Goal: Task Accomplishment & Management: Use online tool/utility

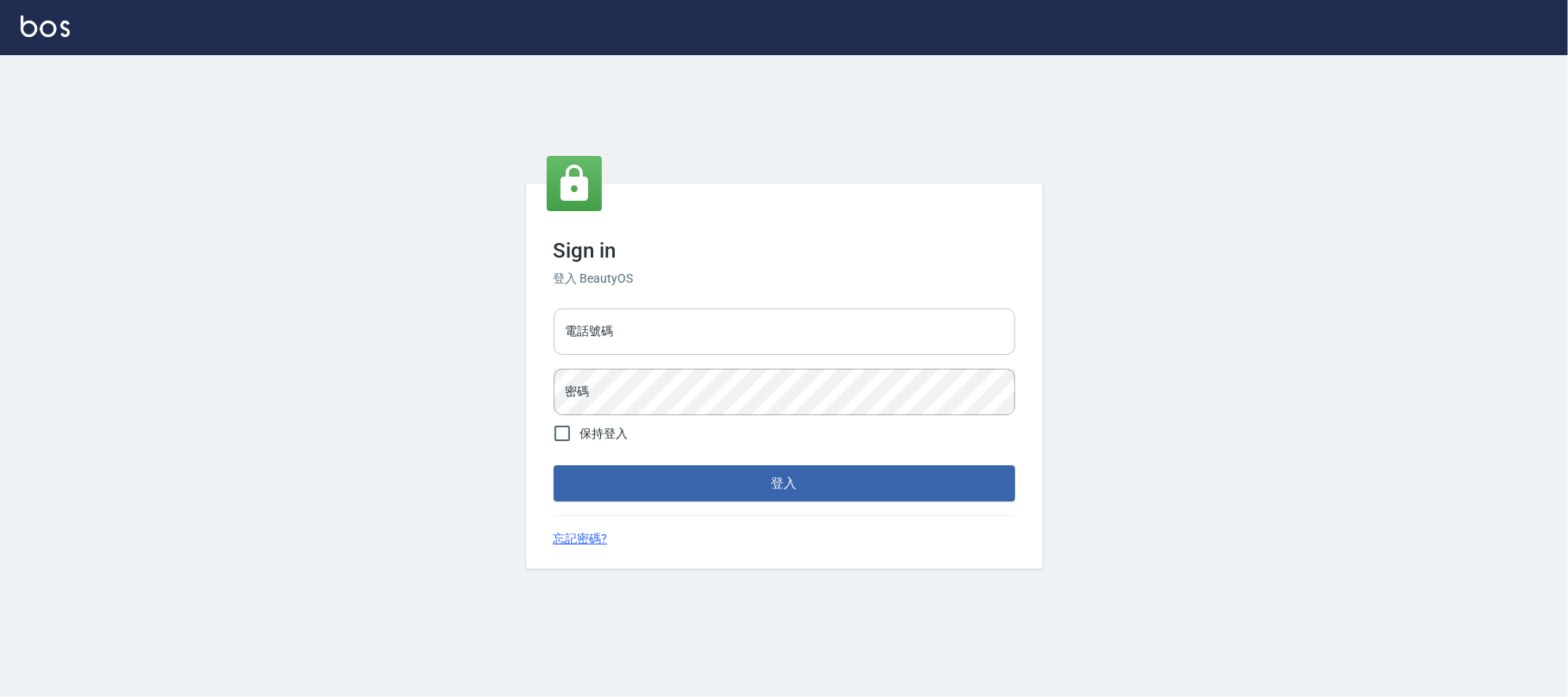
click at [656, 332] on input "電話號碼" at bounding box center [784, 331] width 462 height 46
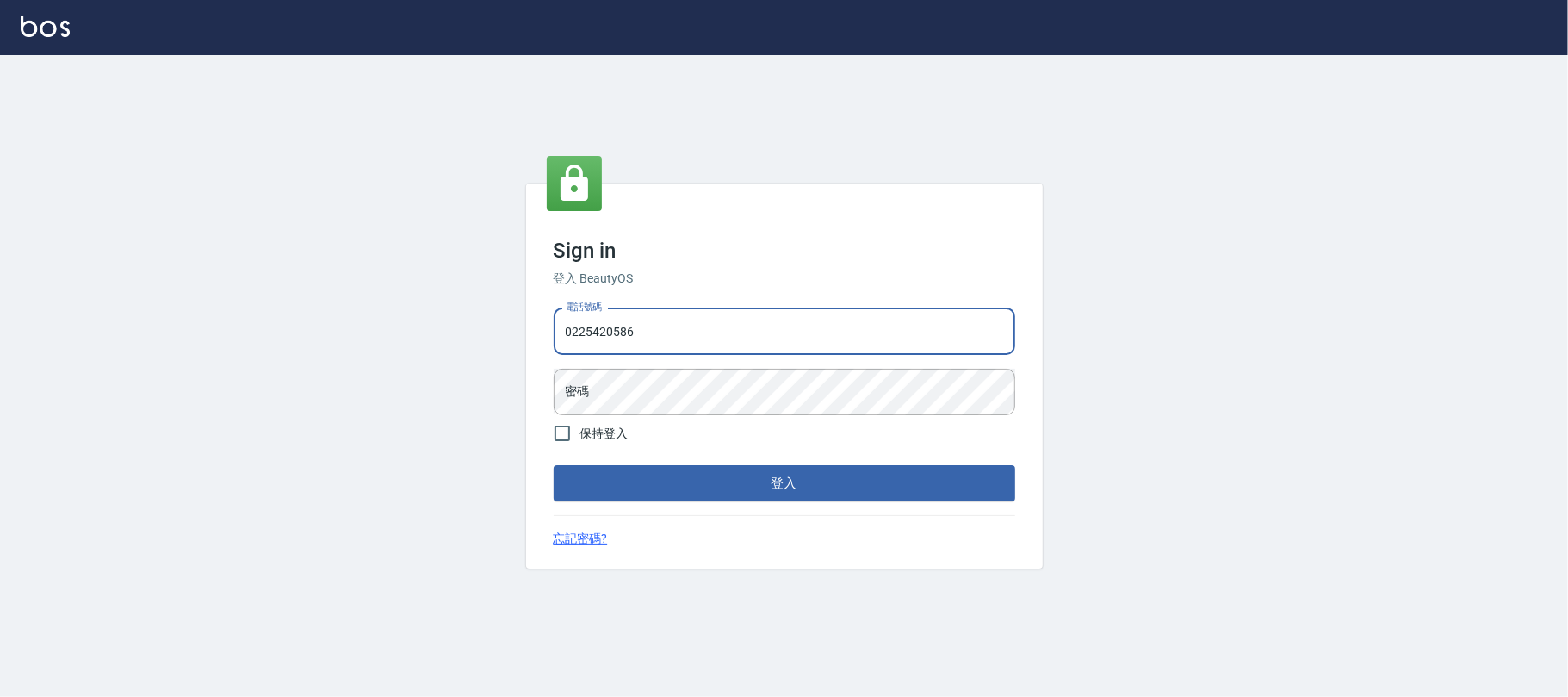
type input "0225420586"
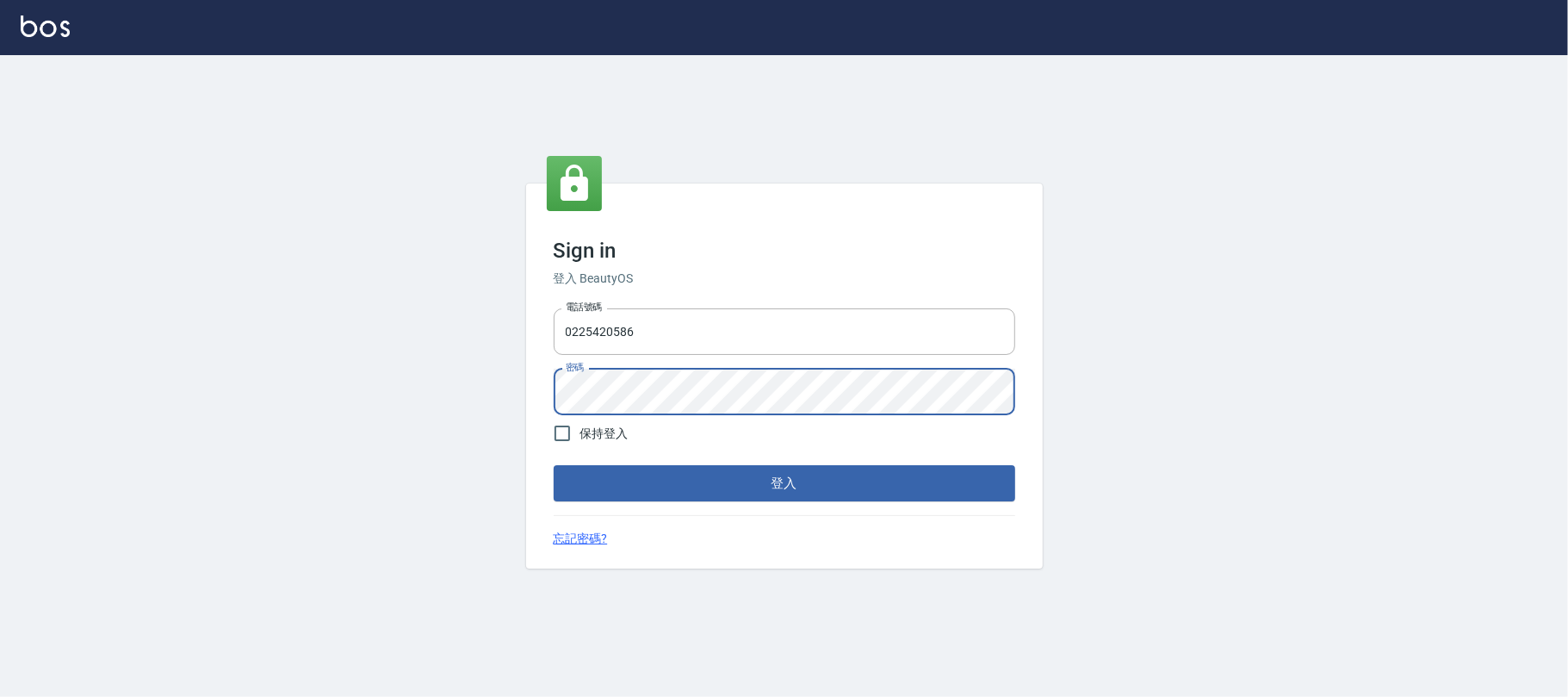
click at [553, 465] on button "登入" at bounding box center [784, 483] width 462 height 36
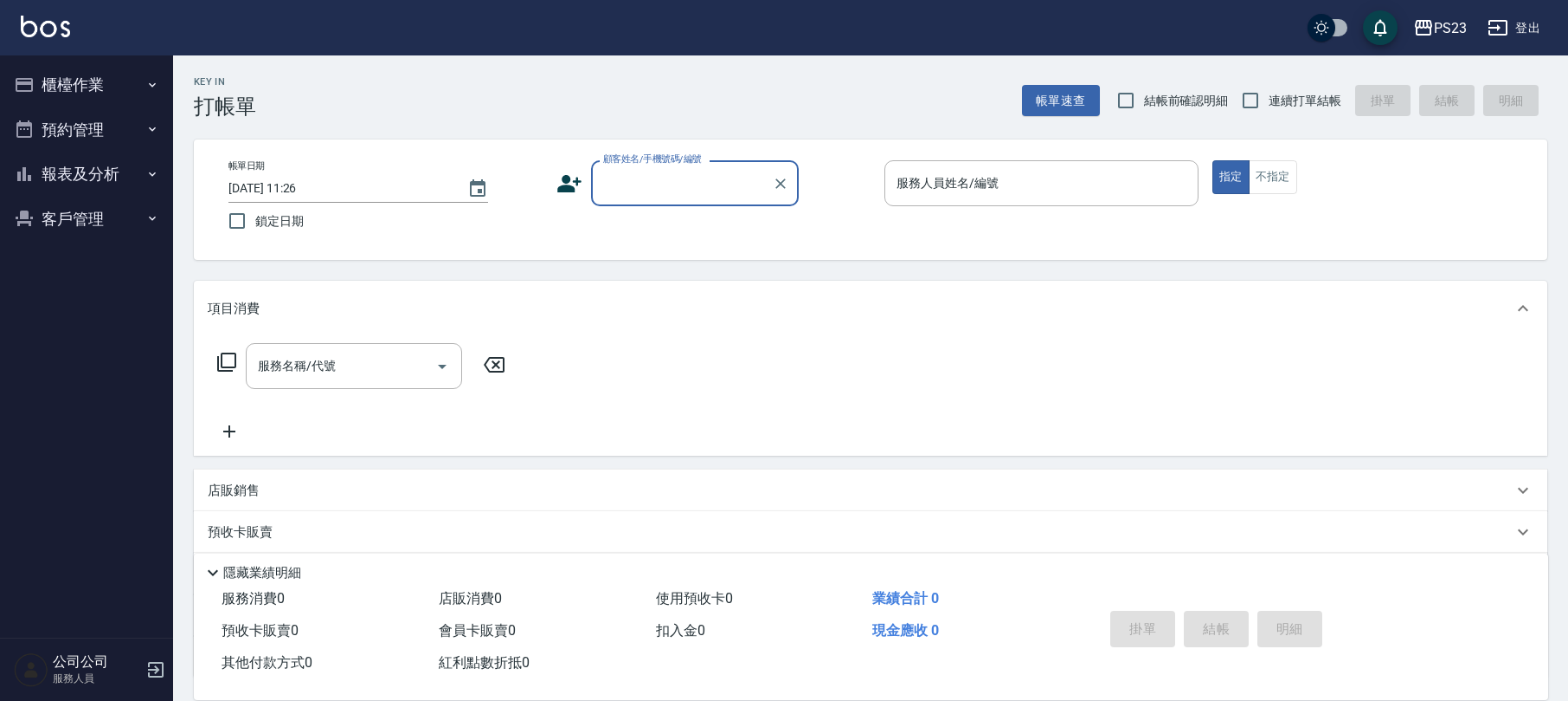
click at [64, 83] on button "櫃檯作業" at bounding box center [86, 85] width 159 height 45
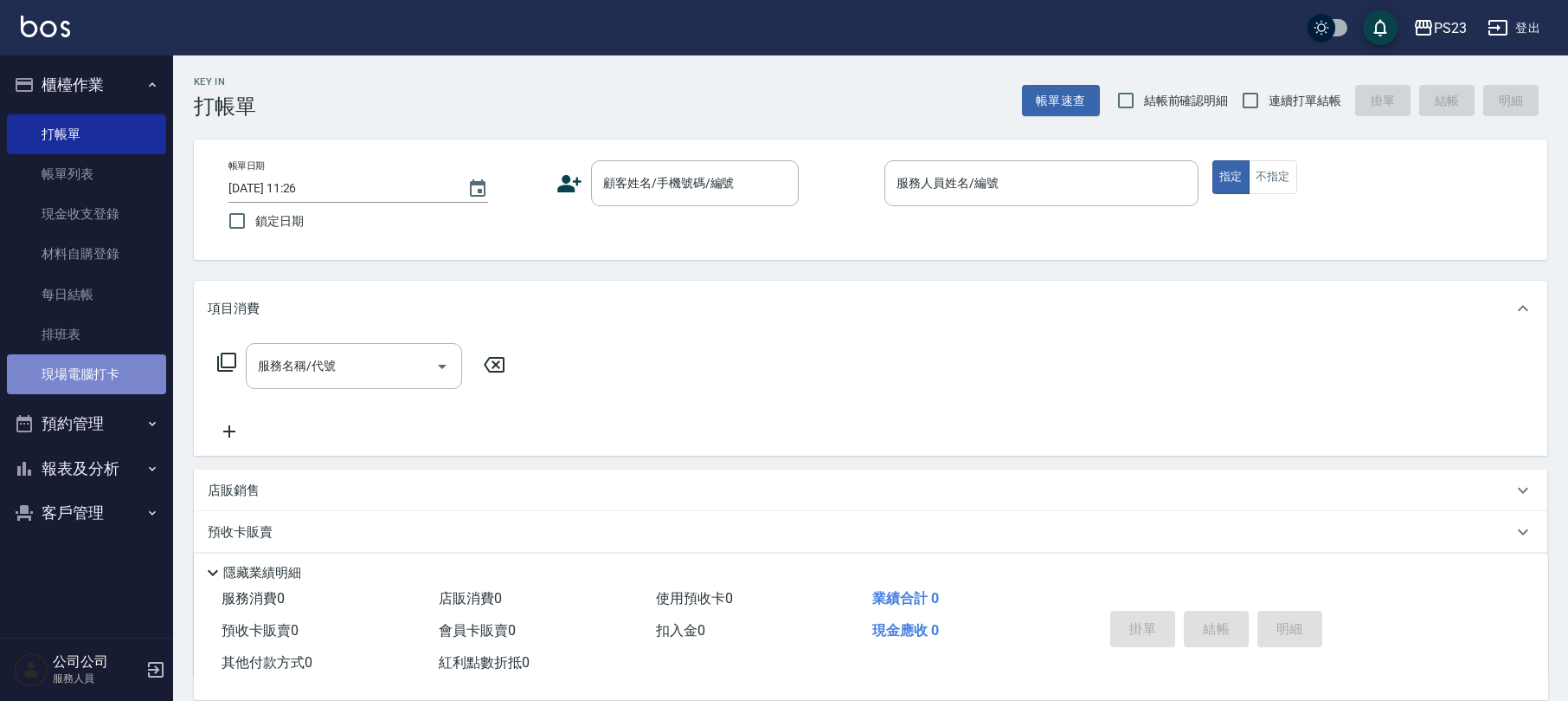
click at [119, 360] on link "現場電腦打卡" at bounding box center [86, 374] width 159 height 40
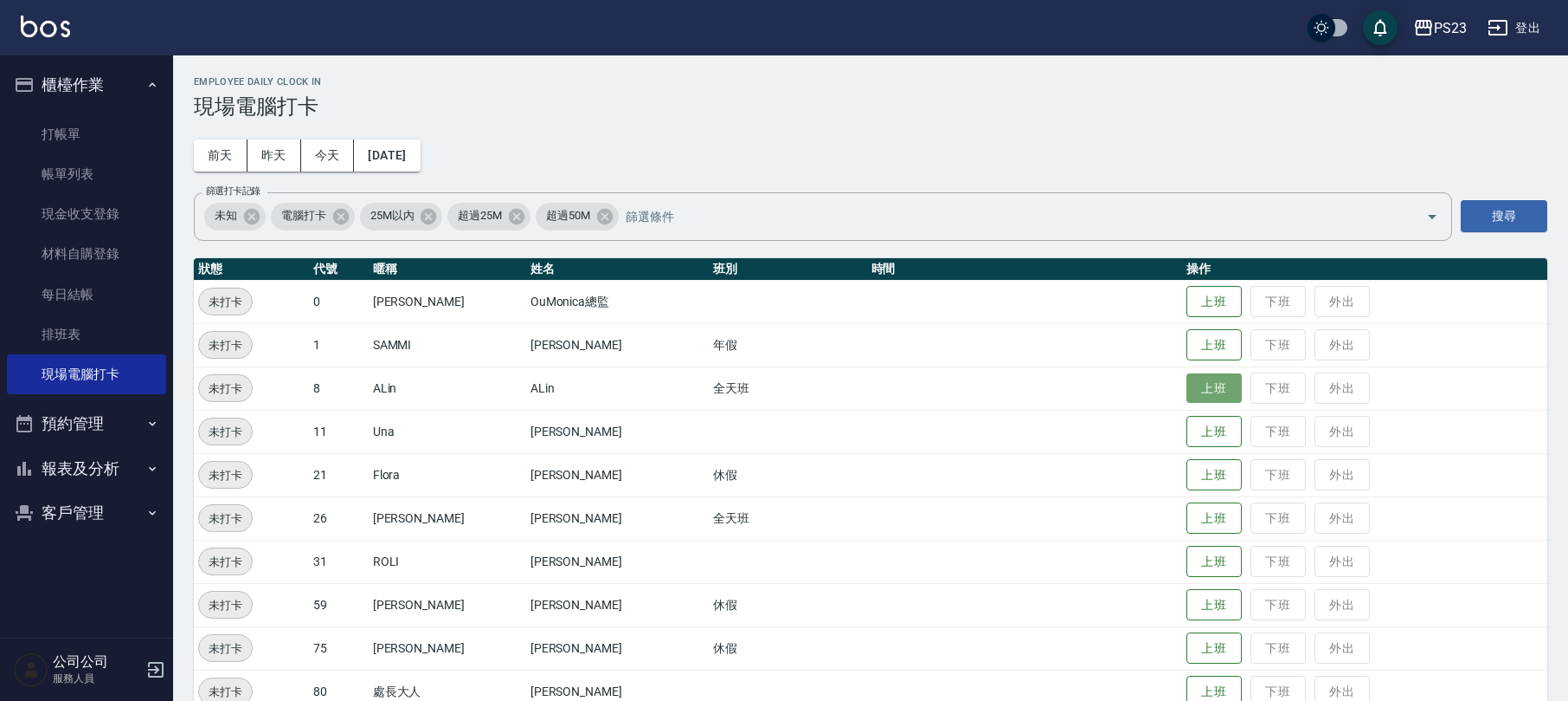
click at [1196, 385] on button "上班" at bounding box center [1214, 389] width 55 height 31
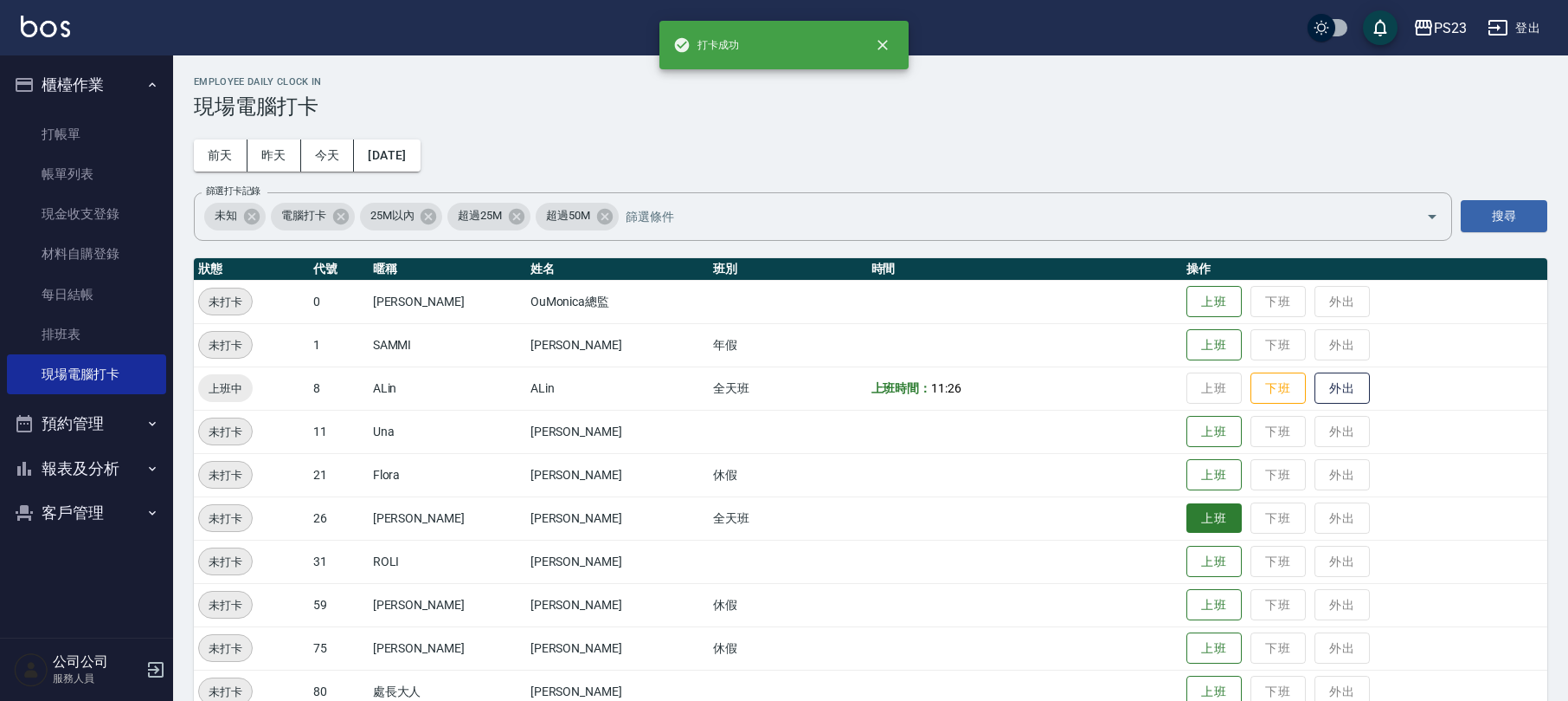
click at [1191, 516] on button "上班" at bounding box center [1214, 518] width 55 height 31
